Goal: Find specific page/section: Find specific page/section

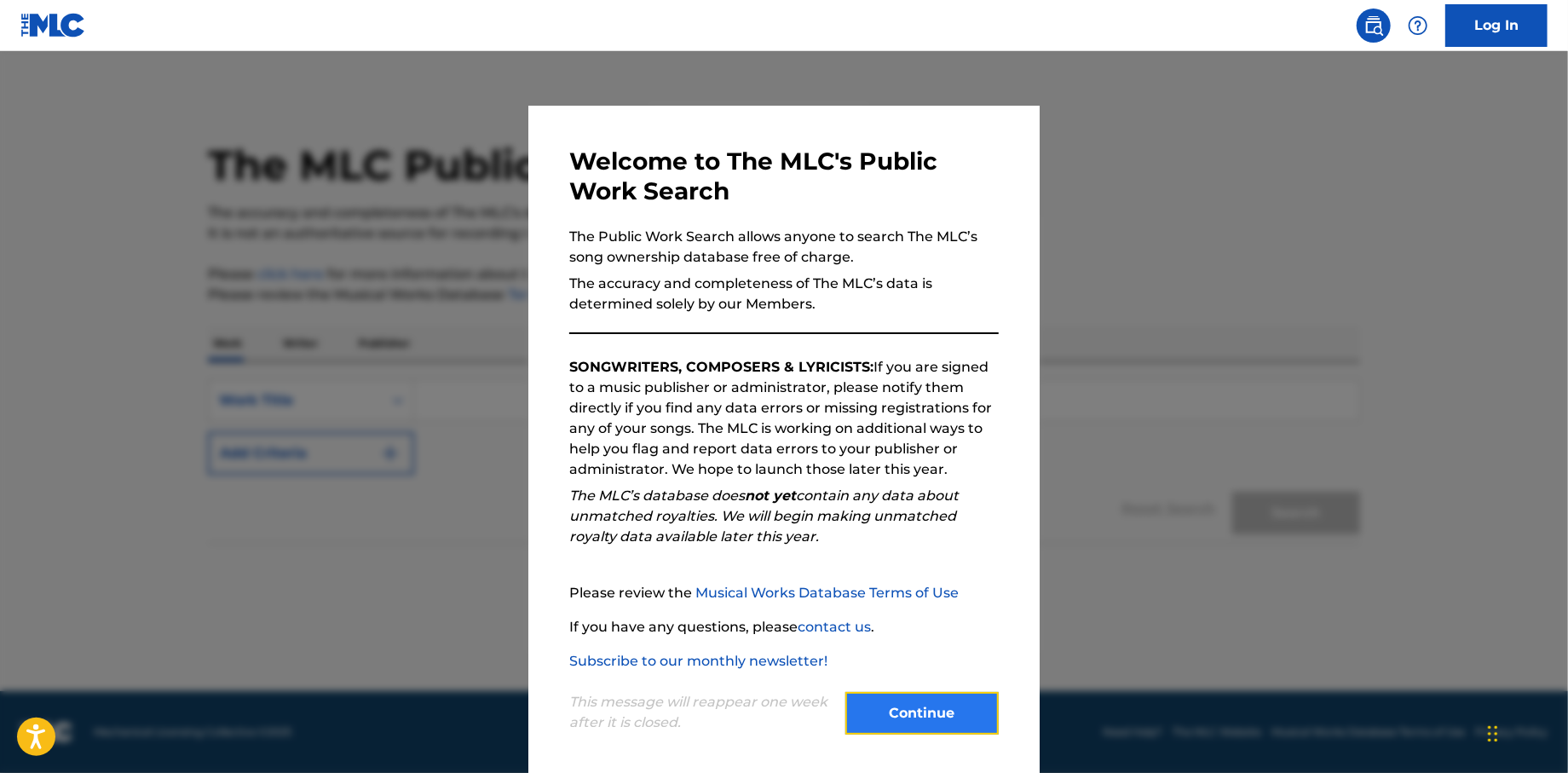
click at [898, 710] on button "Continue" at bounding box center [922, 713] width 153 height 43
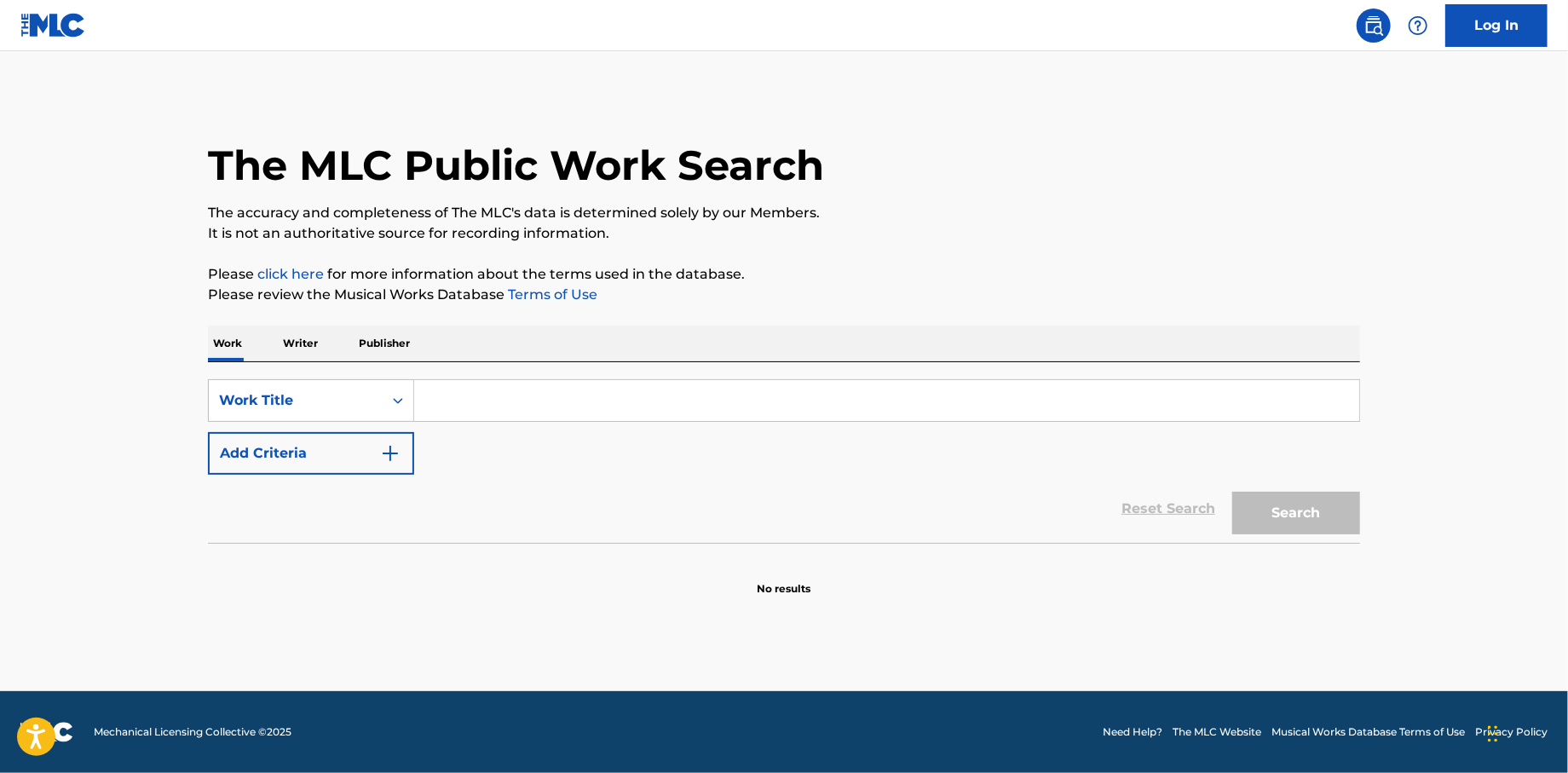
click at [488, 399] on input "Search Form" at bounding box center [886, 400] width 945 height 41
type input "house party"
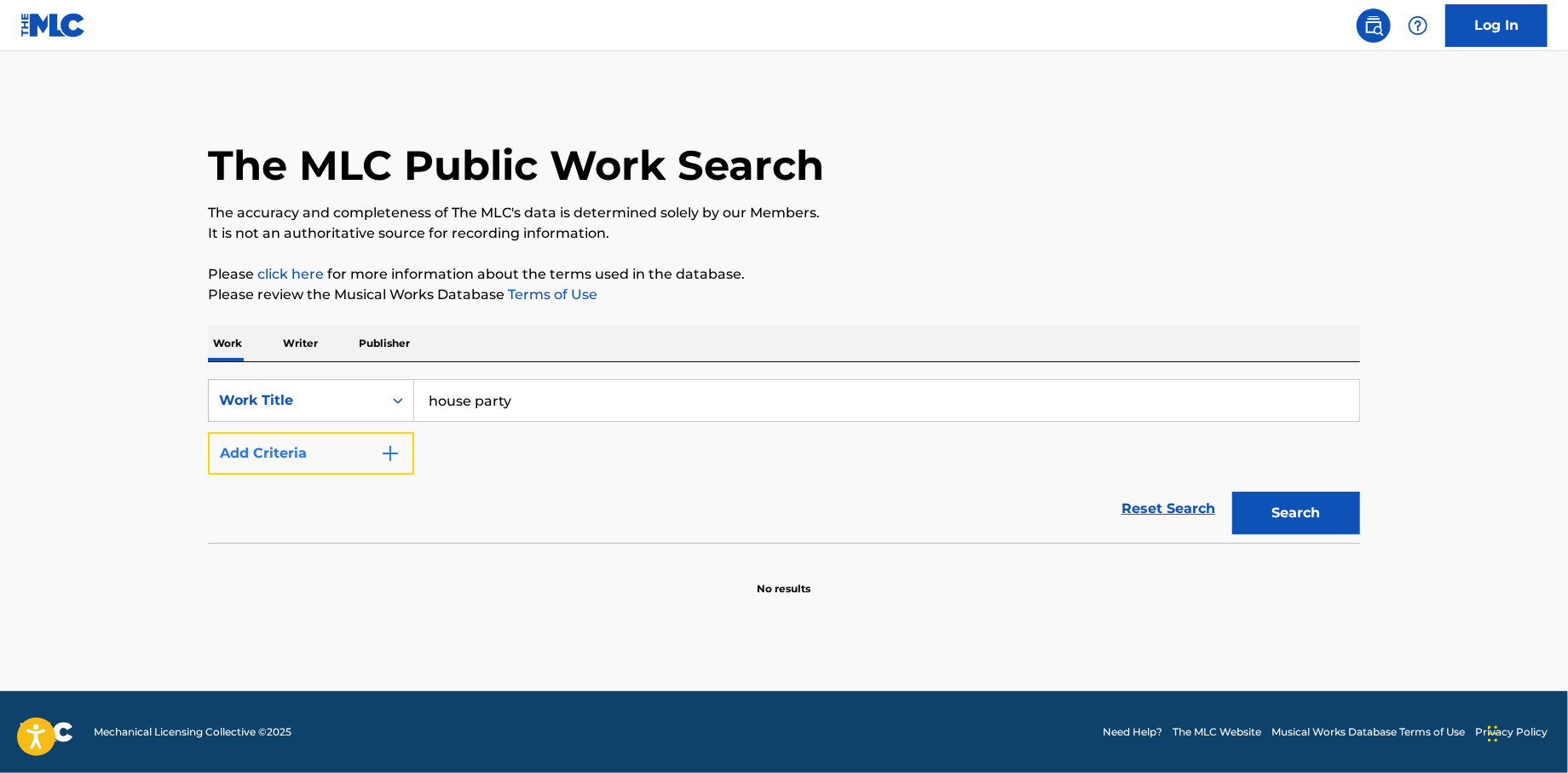
click at [400, 446] on img "Search Form" at bounding box center [390, 454] width 21 height 21
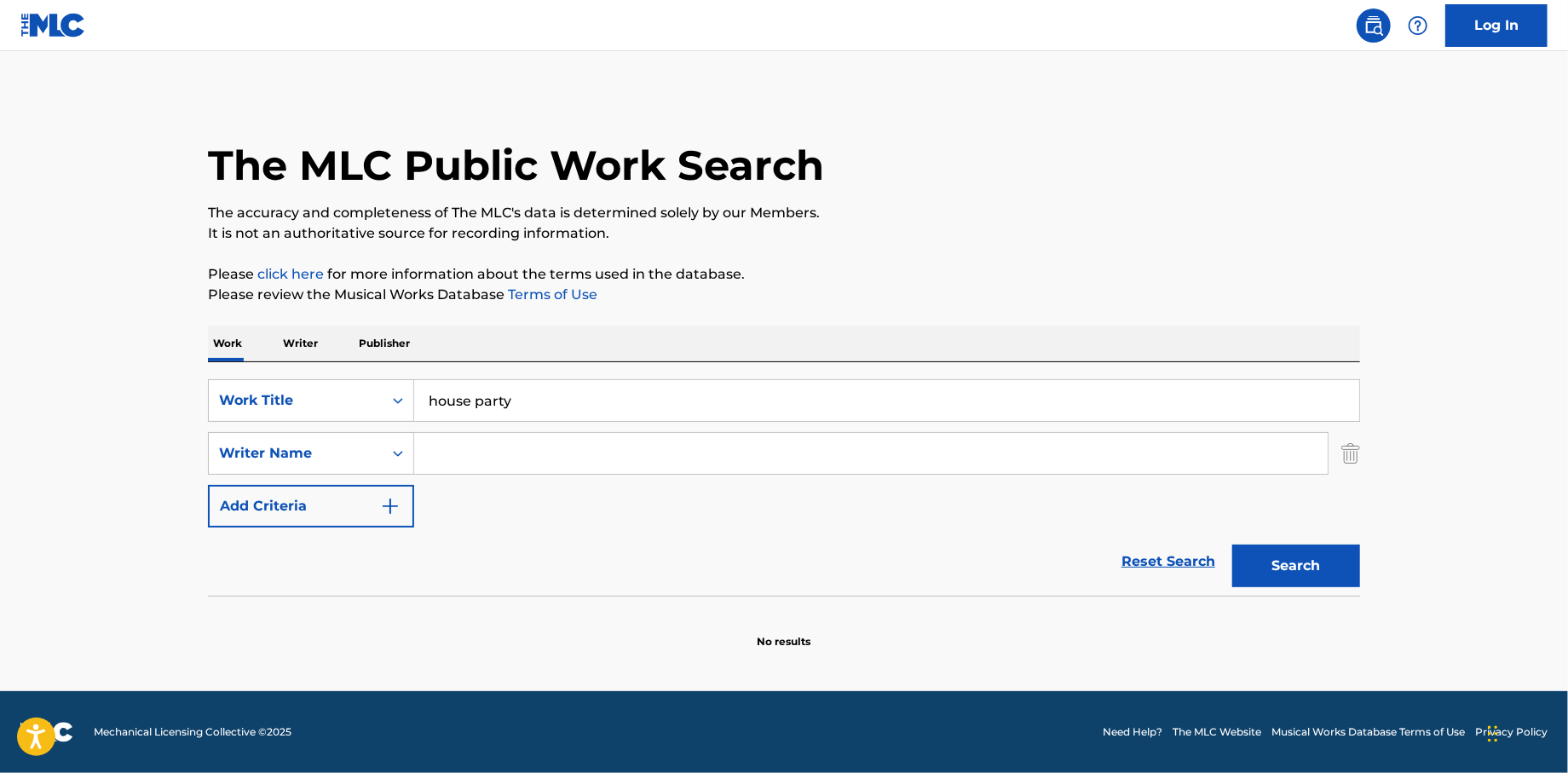
click at [451, 451] on input "Search Form" at bounding box center [871, 453] width 914 height 41
type input "[PERSON_NAME]"
click at [1232, 544] on button "Search" at bounding box center [1296, 565] width 128 height 43
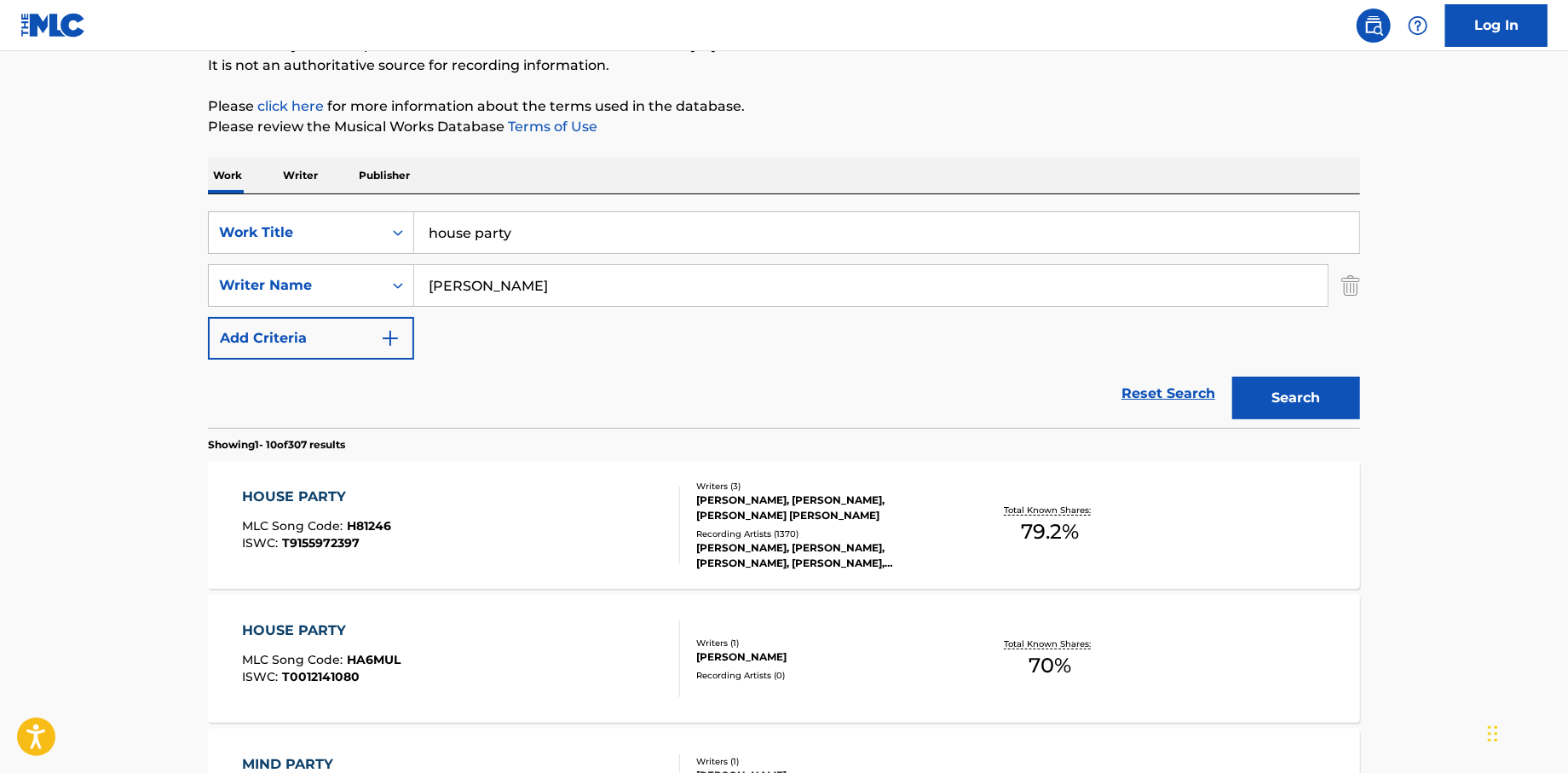
scroll to position [341, 0]
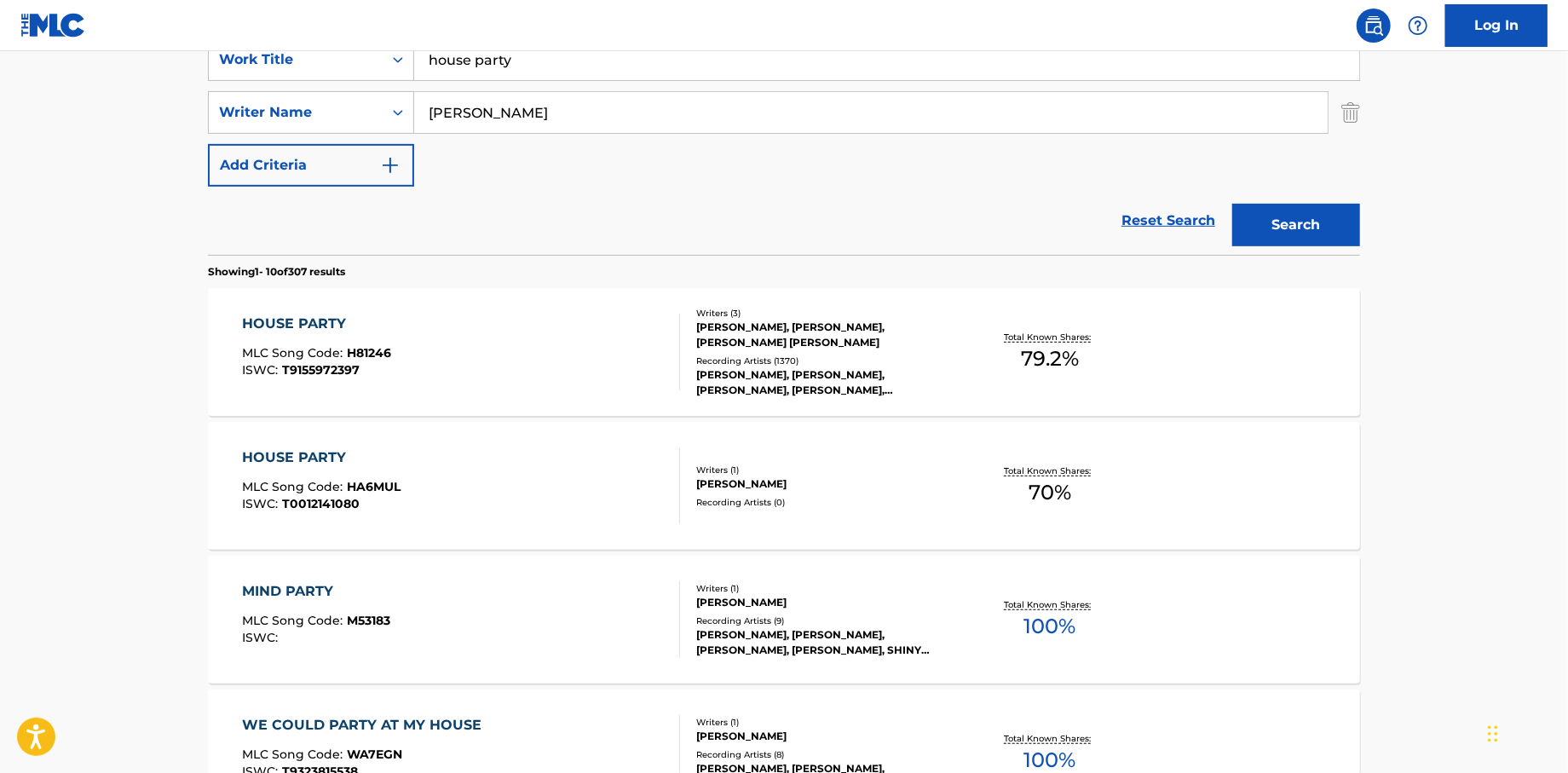
click at [312, 321] on div "HOUSE PARTY" at bounding box center [317, 324] width 150 height 21
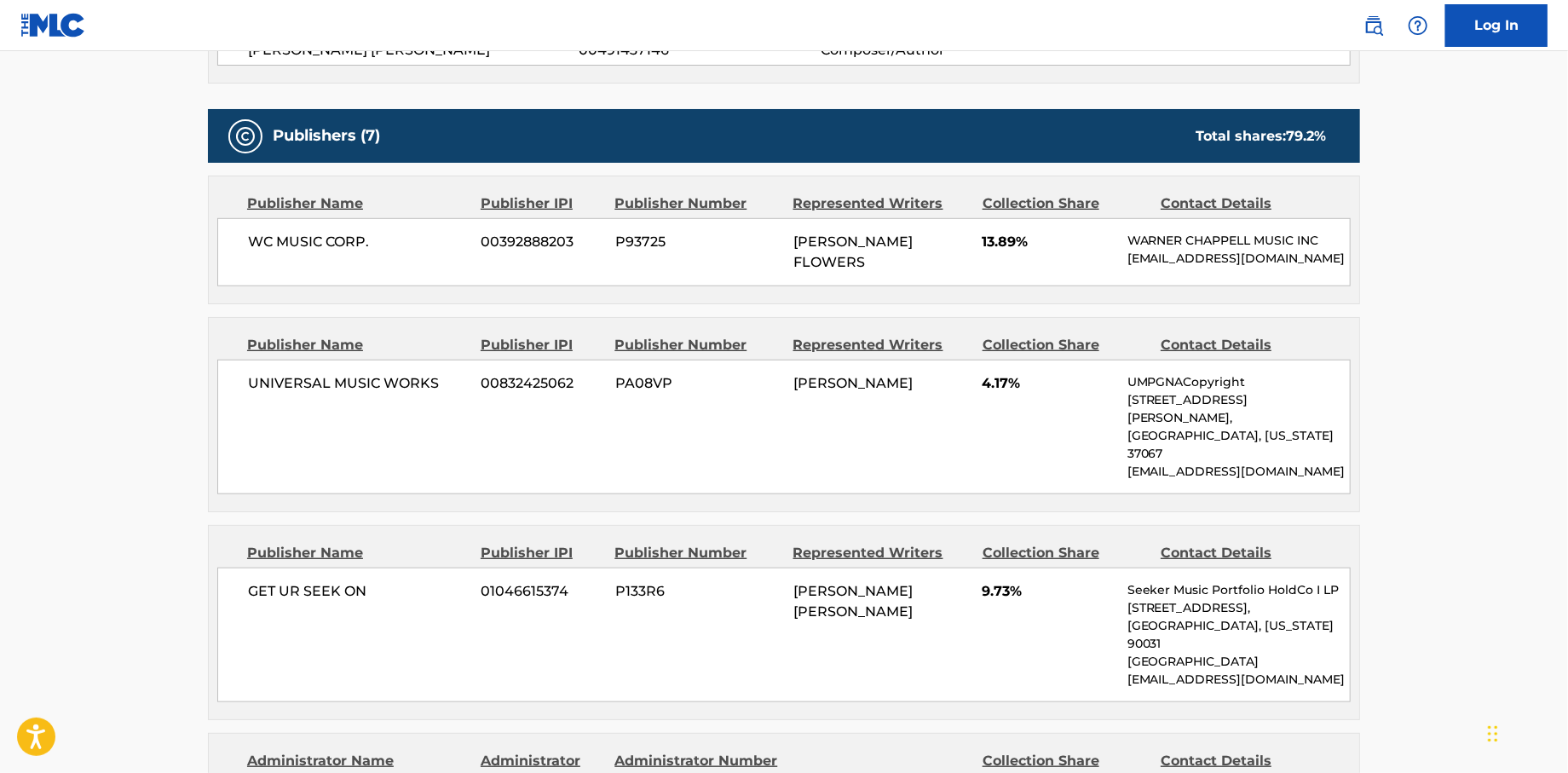
scroll to position [426, 0]
